Goal: Task Accomplishment & Management: Manage account settings

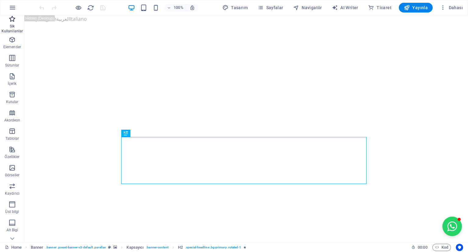
click at [13, 22] on icon "button" at bounding box center [12, 18] width 7 height 7
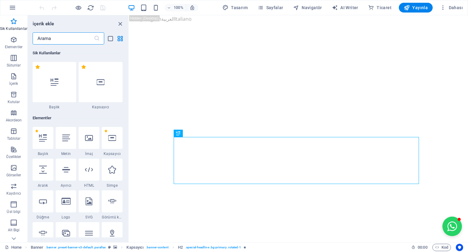
click at [49, 35] on input "text" at bounding box center [63, 38] width 61 height 12
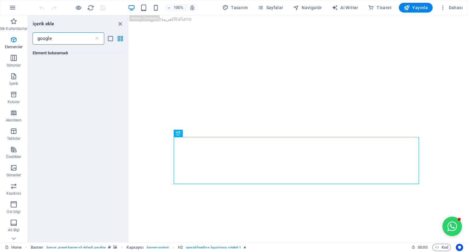
click at [88, 38] on input "google" at bounding box center [63, 38] width 61 height 12
click at [50, 35] on input "google" at bounding box center [63, 38] width 61 height 12
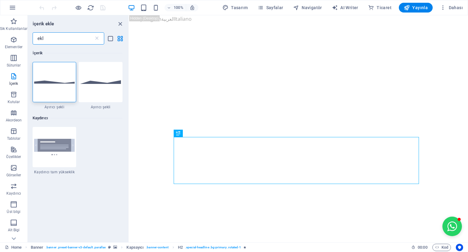
type input "ekl"
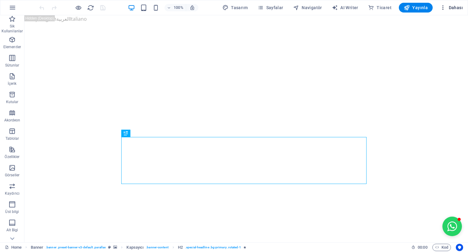
click at [454, 6] on span "Dahası" at bounding box center [451, 8] width 23 height 6
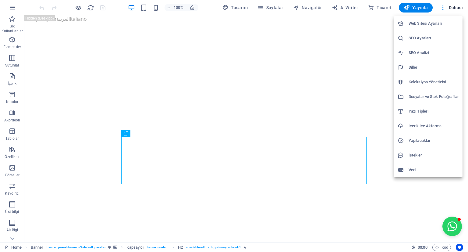
click at [267, 7] on div at bounding box center [234, 126] width 468 height 252
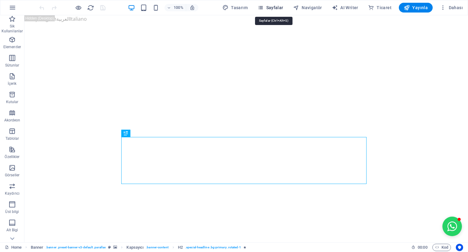
click at [274, 6] on span "Sayfalar" at bounding box center [271, 8] width 26 height 6
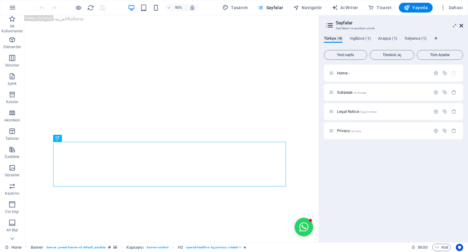
click at [463, 28] on icon at bounding box center [462, 25] width 4 height 5
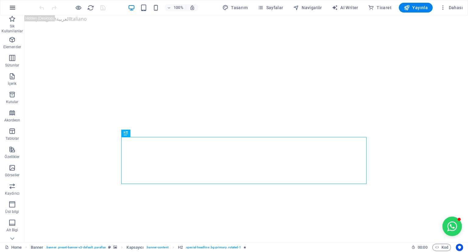
click at [8, 9] on button "button" at bounding box center [12, 7] width 15 height 15
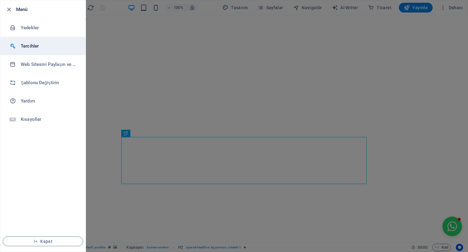
click at [24, 48] on h6 "Tercihler" at bounding box center [49, 45] width 56 height 7
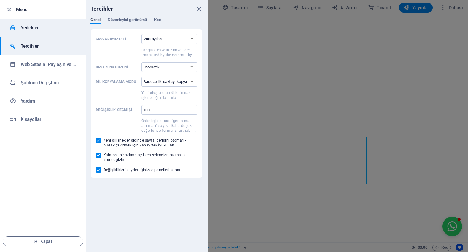
click at [23, 30] on h6 "Yedekler" at bounding box center [49, 27] width 56 height 7
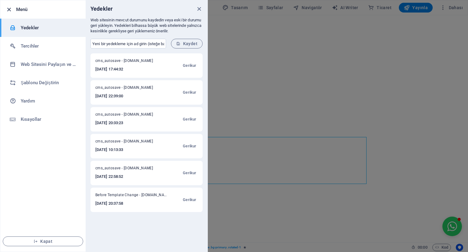
click at [9, 8] on icon "button" at bounding box center [8, 9] width 7 height 7
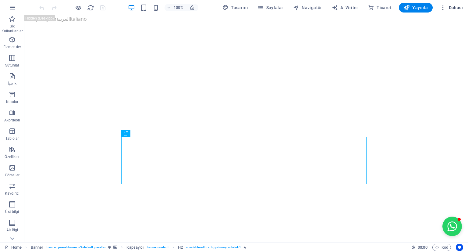
click at [455, 6] on span "Dahası" at bounding box center [451, 8] width 23 height 6
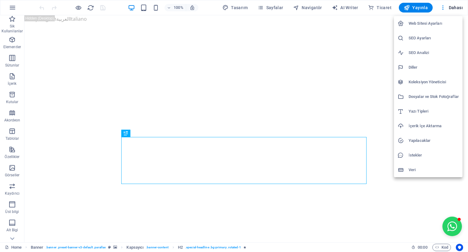
click at [427, 24] on h6 "Web Sitesi Ayarları" at bounding box center [434, 23] width 50 height 7
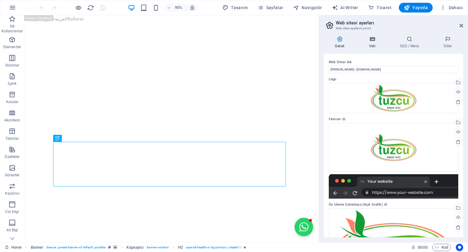
click at [370, 42] on icon at bounding box center [372, 39] width 29 height 6
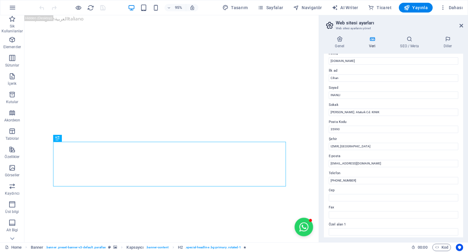
click at [355, 84] on div "Soyad INANLI" at bounding box center [394, 91] width 130 height 15
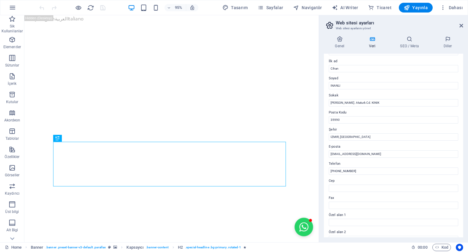
click at [463, 102] on div "Genel Veri SEO / Meta Diller Web Sitesi Adı Cihan Tarım - [DOMAIN_NAME] Logo Do…" at bounding box center [393, 136] width 149 height 211
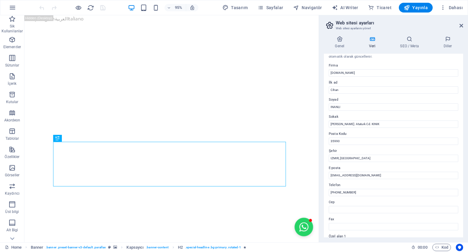
drag, startPoint x: 461, startPoint y: 66, endPoint x: 461, endPoint y: 57, distance: 9.5
click at [461, 57] on div "Bu web sitesi için iletişim verileri. Bu, web sitesinde her yerde kullanılabili…" at bounding box center [393, 146] width 139 height 184
click at [370, 73] on input "[DOMAIN_NAME]" at bounding box center [394, 72] width 130 height 7
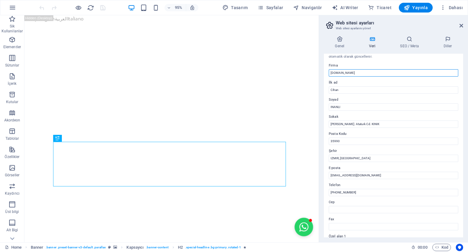
click at [370, 73] on input "[DOMAIN_NAME]" at bounding box center [394, 72] width 130 height 7
type input "Tuzcu Cihan Tarım Kuru Domates"
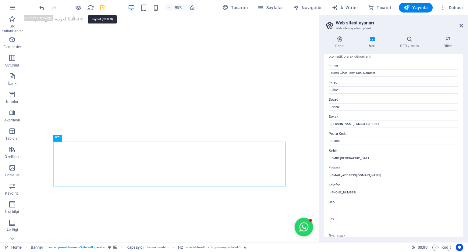
click at [104, 6] on icon "save" at bounding box center [102, 7] width 7 height 7
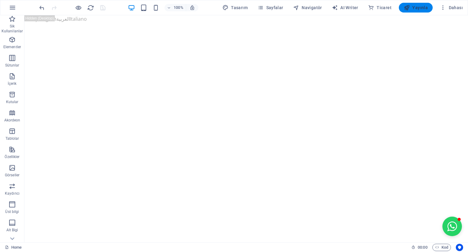
click at [413, 6] on span "Yayınla" at bounding box center [416, 8] width 24 height 6
